Goal: Task Accomplishment & Management: Use online tool/utility

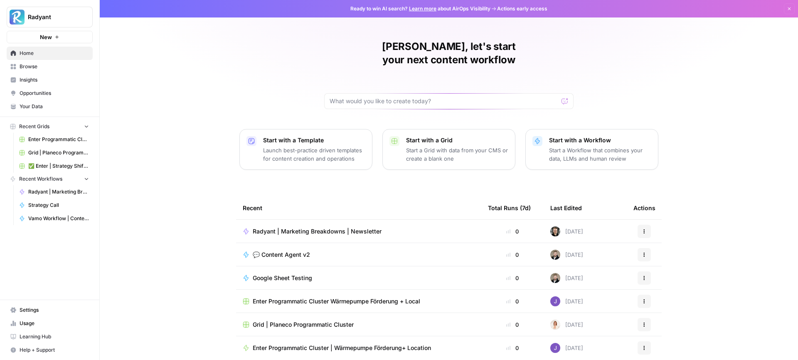
click at [303, 250] on span "💬 Content Agent v2" at bounding box center [281, 254] width 57 height 8
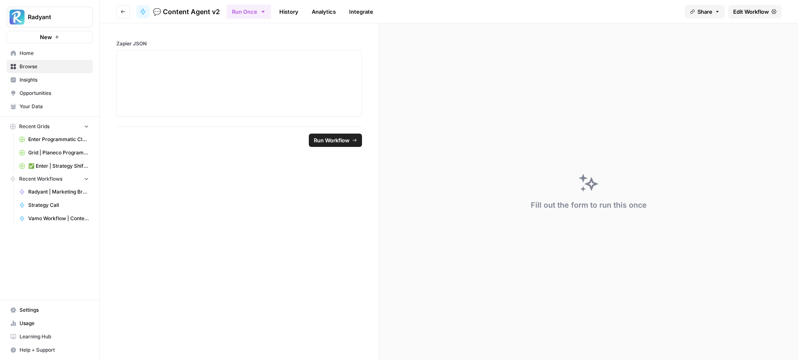
click at [756, 13] on span "Edit Workflow" at bounding box center [751, 11] width 36 height 8
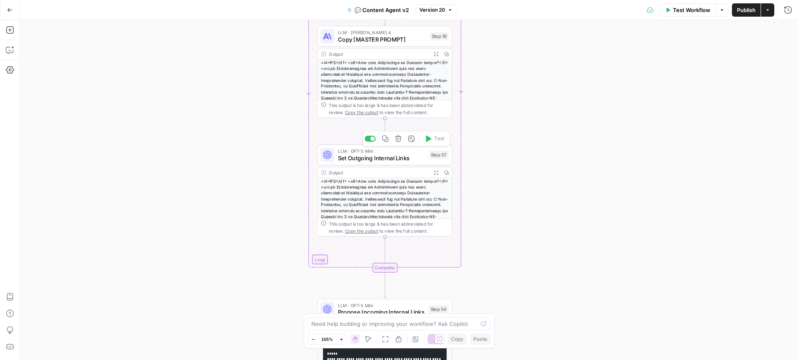
click at [373, 161] on span "Set Outgoing Internal Links" at bounding box center [382, 157] width 88 height 9
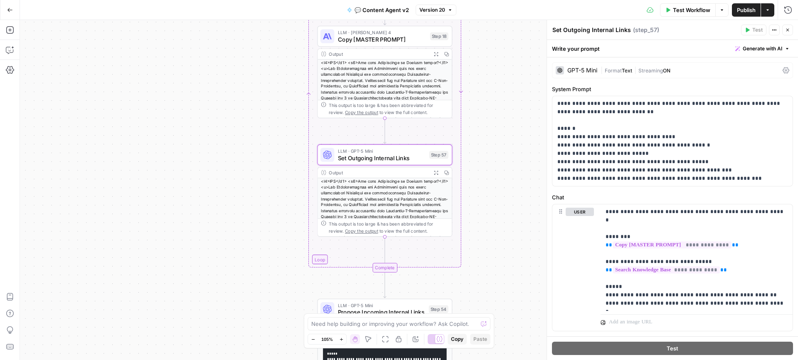
click at [785, 67] on icon at bounding box center [786, 70] width 7 height 6
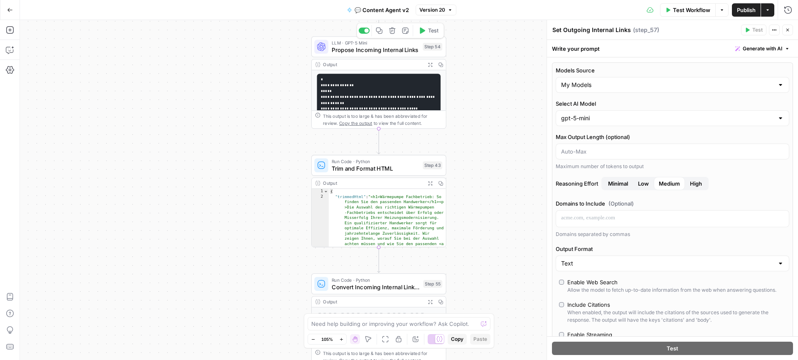
click at [375, 52] on span "Propose Incoming Internal Links" at bounding box center [376, 49] width 88 height 9
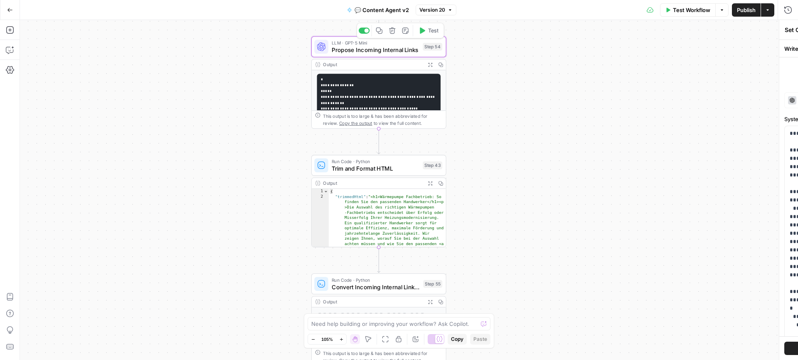
type textarea "Propose Incoming Internal Links"
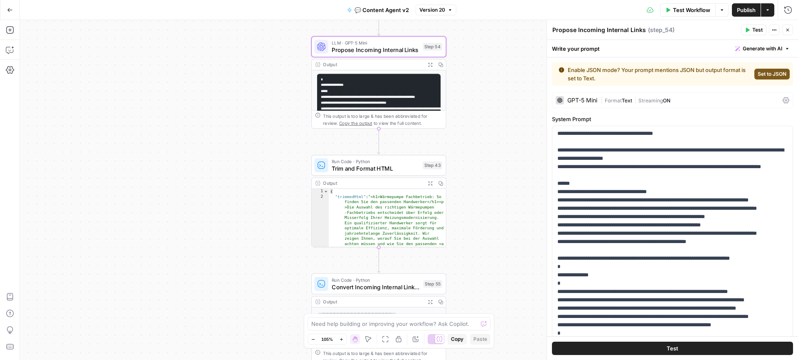
click at [619, 101] on span "Format" at bounding box center [613, 100] width 17 height 6
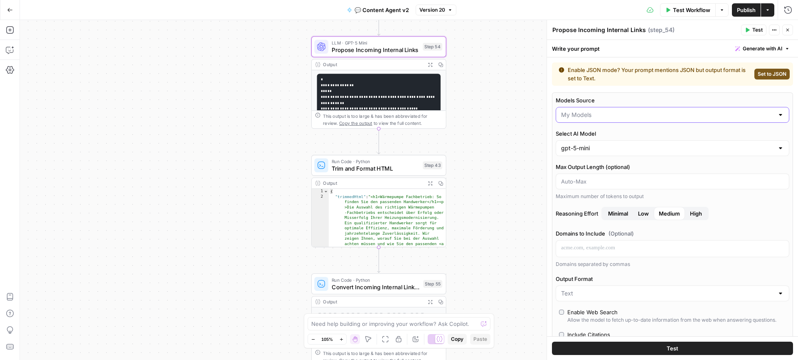
click at [578, 114] on input "Models Source" at bounding box center [667, 115] width 213 height 8
type input "My Models"
click at [628, 102] on label "Models Source" at bounding box center [673, 100] width 234 height 8
click at [628, 111] on input "My Models" at bounding box center [667, 115] width 213 height 8
type input "My Models"
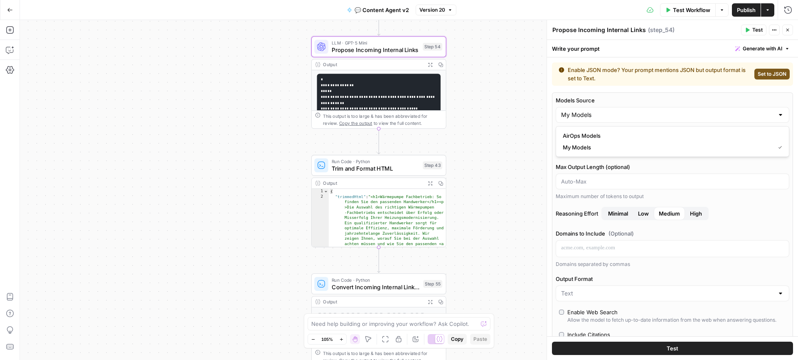
click at [497, 136] on div "true true false false Workflow Set Inputs Inputs Call API Get Agent Task (Click…" at bounding box center [409, 190] width 778 height 340
